Goal: Information Seeking & Learning: Find specific fact

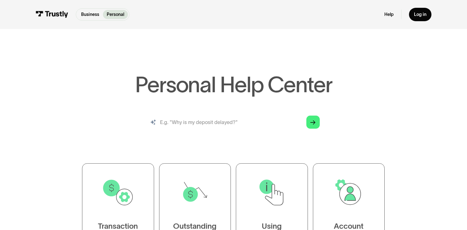
click at [191, 121] on input "search" at bounding box center [233, 122] width 182 height 20
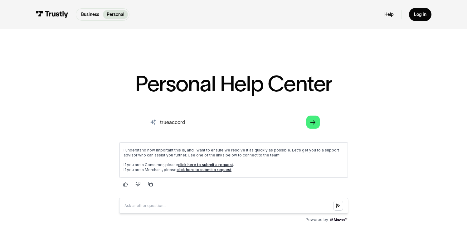
drag, startPoint x: 188, startPoint y: 124, endPoint x: 131, endPoint y: 125, distance: 56.8
click at [131, 125] on div "AI-powered search ( 1 / 4 ) Type your question and our smart search will find y…" at bounding box center [233, 168] width 365 height 112
click at [309, 121] on link "Arrow Right" at bounding box center [312, 122] width 13 height 13
click at [312, 120] on link "Arrow Right" at bounding box center [312, 122] width 13 height 13
click at [209, 125] on input "trueaccord" at bounding box center [233, 122] width 182 height 20
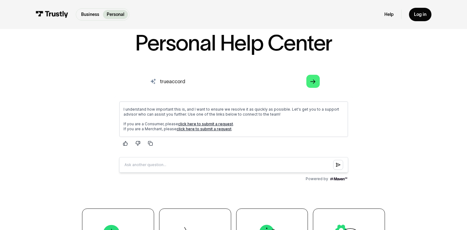
scroll to position [28, 0]
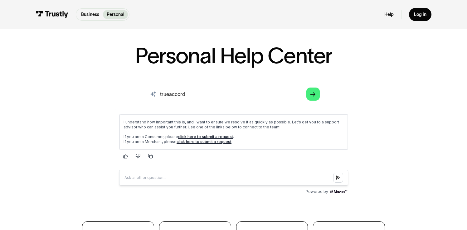
drag, startPoint x: 188, startPoint y: 95, endPoint x: 161, endPoint y: 96, distance: 26.9
click at [161, 96] on input "trueaccord" at bounding box center [233, 94] width 182 height 20
click at [168, 94] on input "trueaccord" at bounding box center [233, 94] width 182 height 20
click at [319, 99] on link "Arrow Right" at bounding box center [312, 94] width 13 height 13
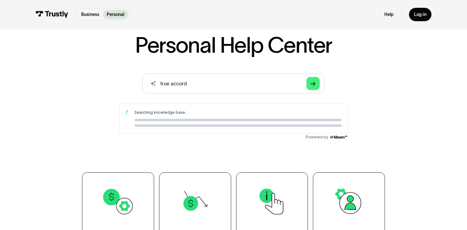
scroll to position [0, 0]
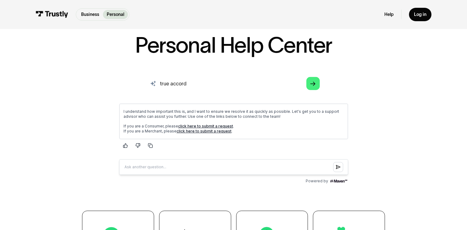
drag, startPoint x: 193, startPoint y: 83, endPoint x: 120, endPoint y: 79, distance: 72.8
click at [120, 79] on div "AI-powered search ( 1 / 4 ) Type your question and our smart search will find y…" at bounding box center [233, 130] width 365 height 112
type input "collection agency"
